Goal: Navigation & Orientation: Find specific page/section

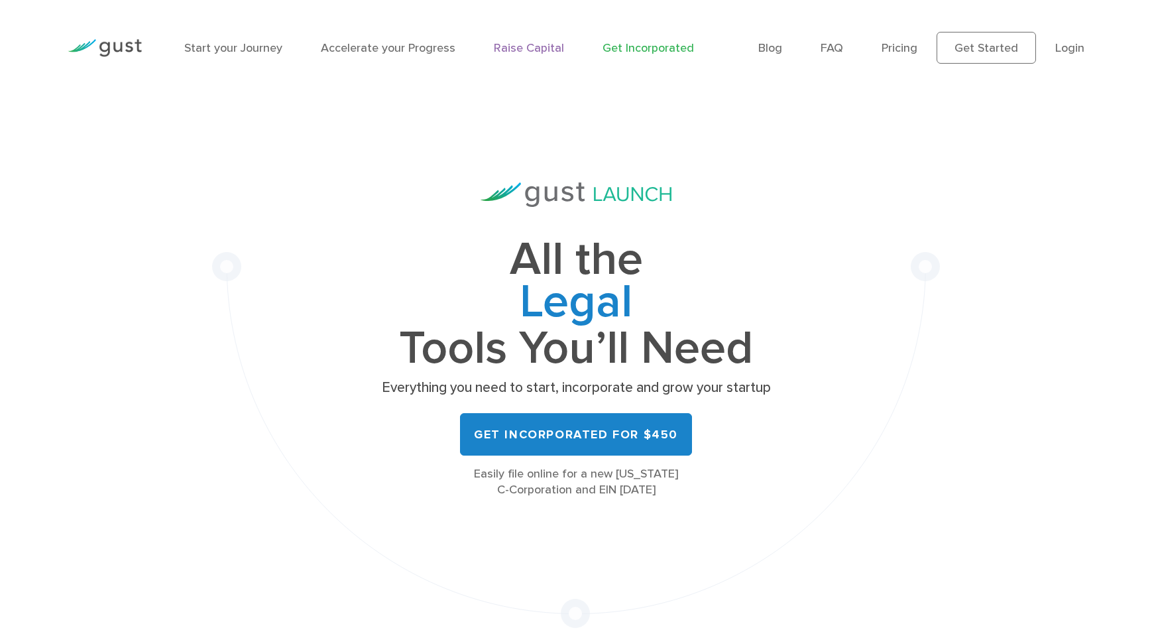
click at [528, 52] on link "Raise Capital" at bounding box center [529, 48] width 70 height 14
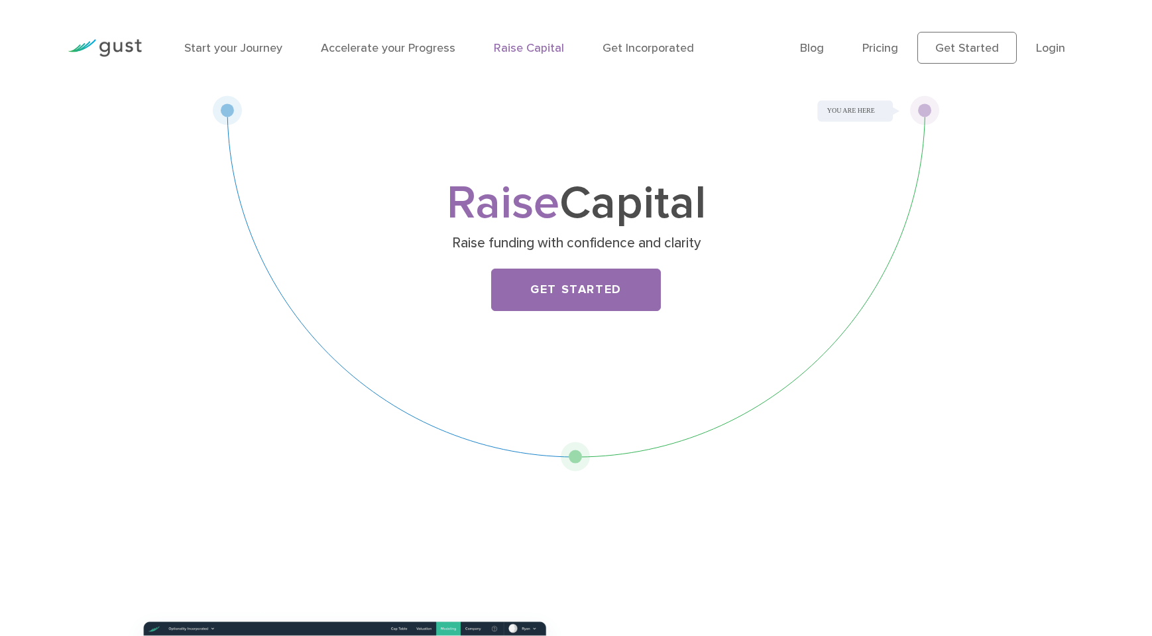
click at [96, 42] on img at bounding box center [105, 48] width 74 height 18
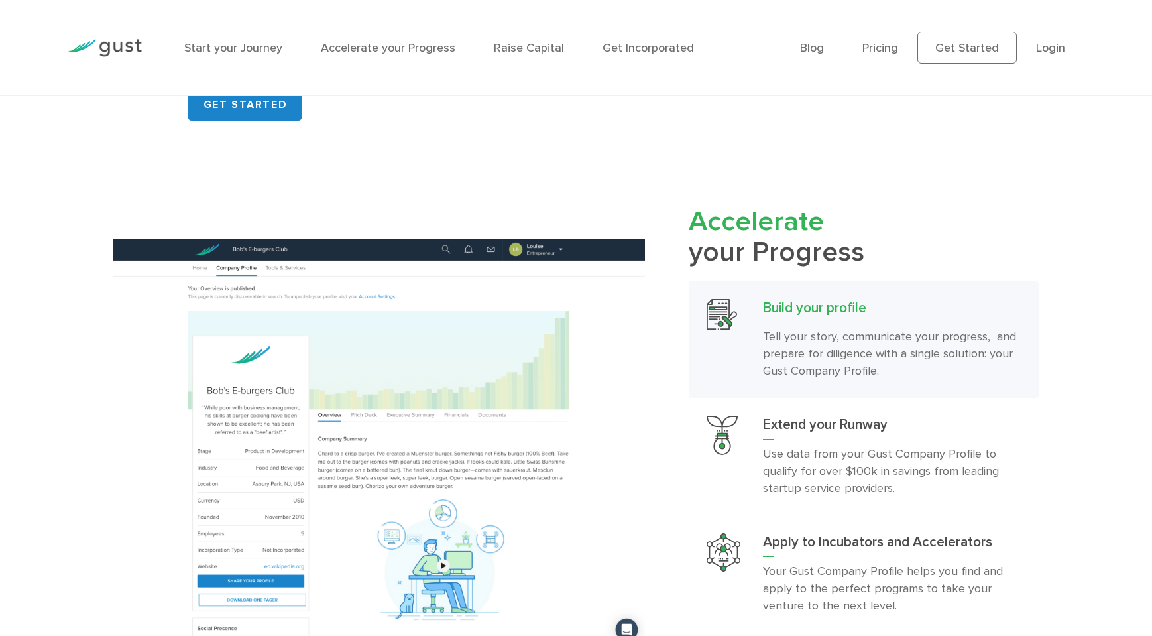
scroll to position [1419, 0]
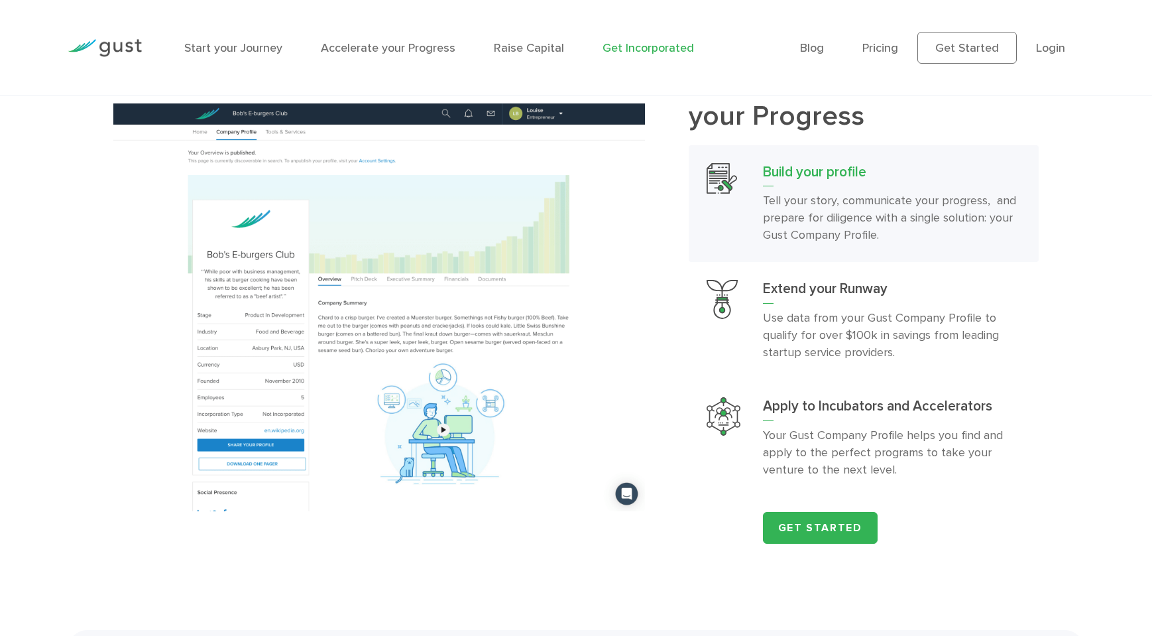
click at [629, 52] on link "Get Incorporated" at bounding box center [648, 48] width 91 height 14
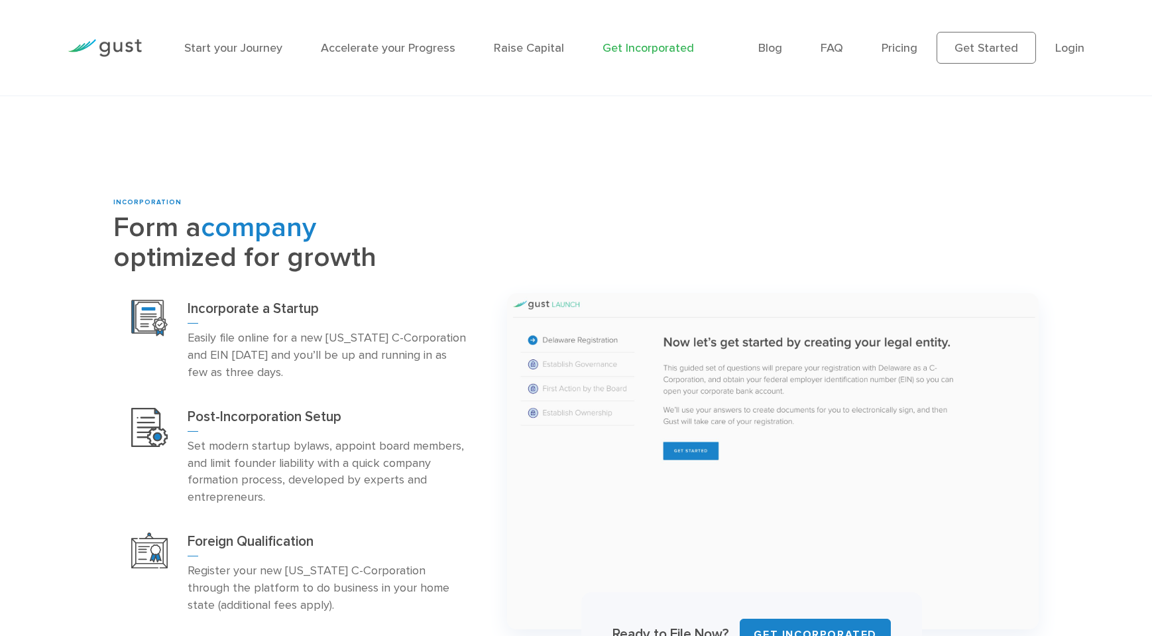
scroll to position [551, 0]
